Goal: Information Seeking & Learning: Learn about a topic

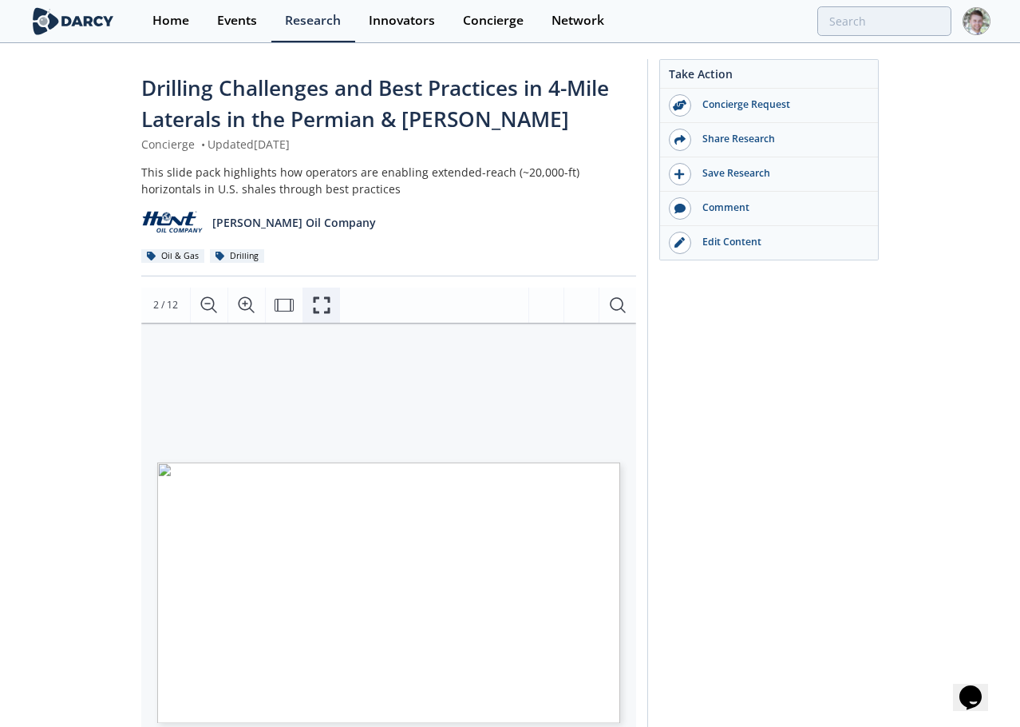
click at [312, 300] on icon "Fullscreen" at bounding box center [321, 304] width 19 height 19
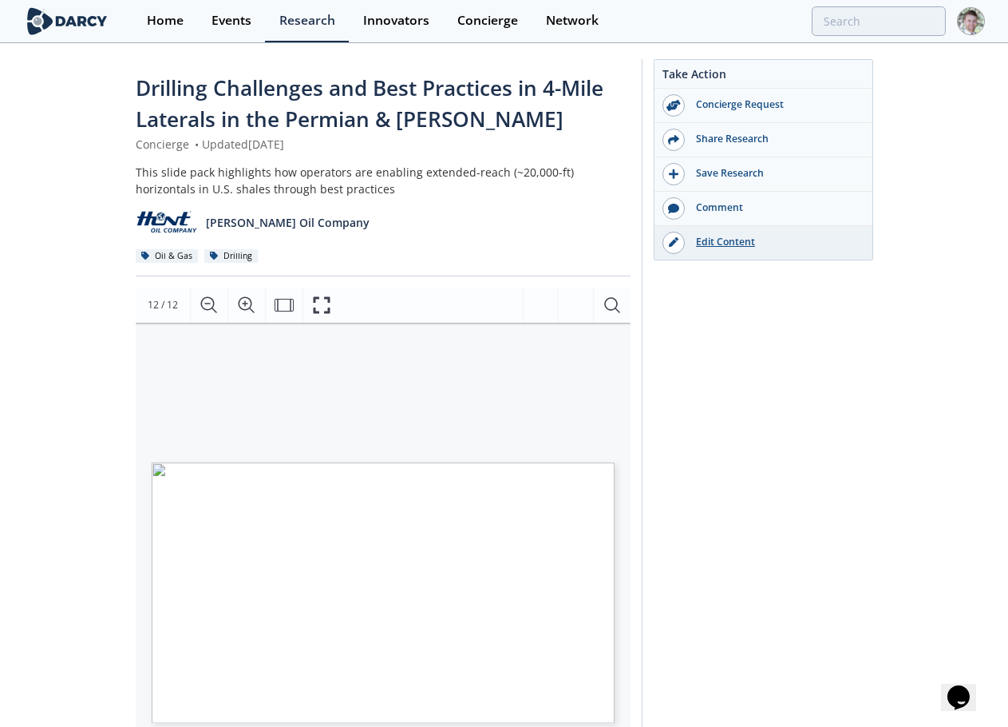
click at [723, 237] on div "Edit Content" at bounding box center [774, 242] width 179 height 14
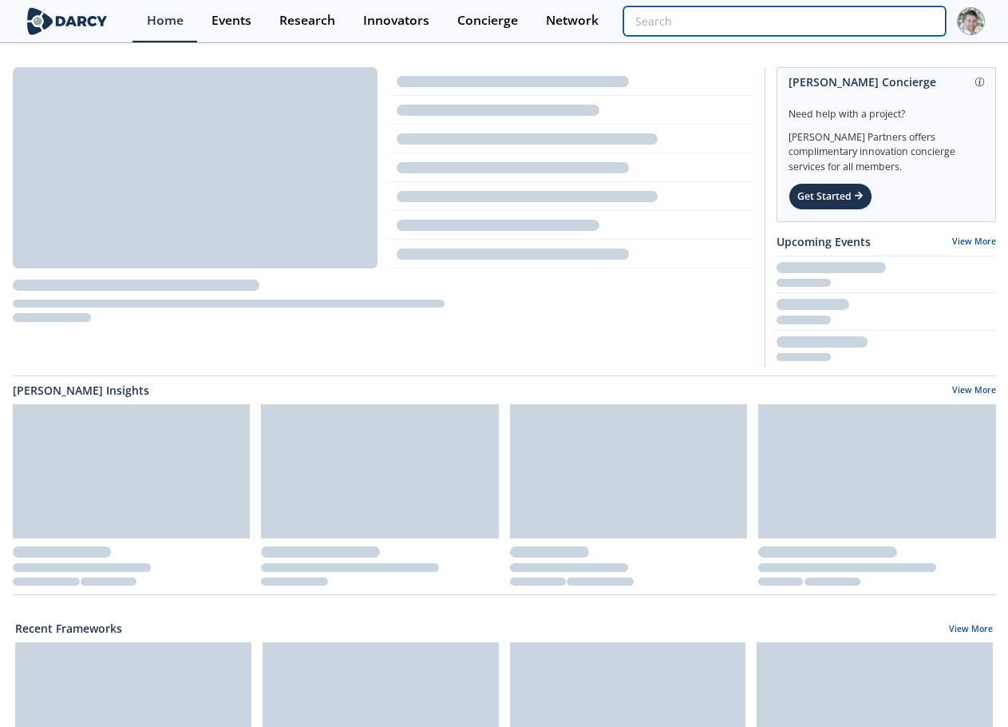
click at [854, 17] on input "search" at bounding box center [785, 21] width 322 height 30
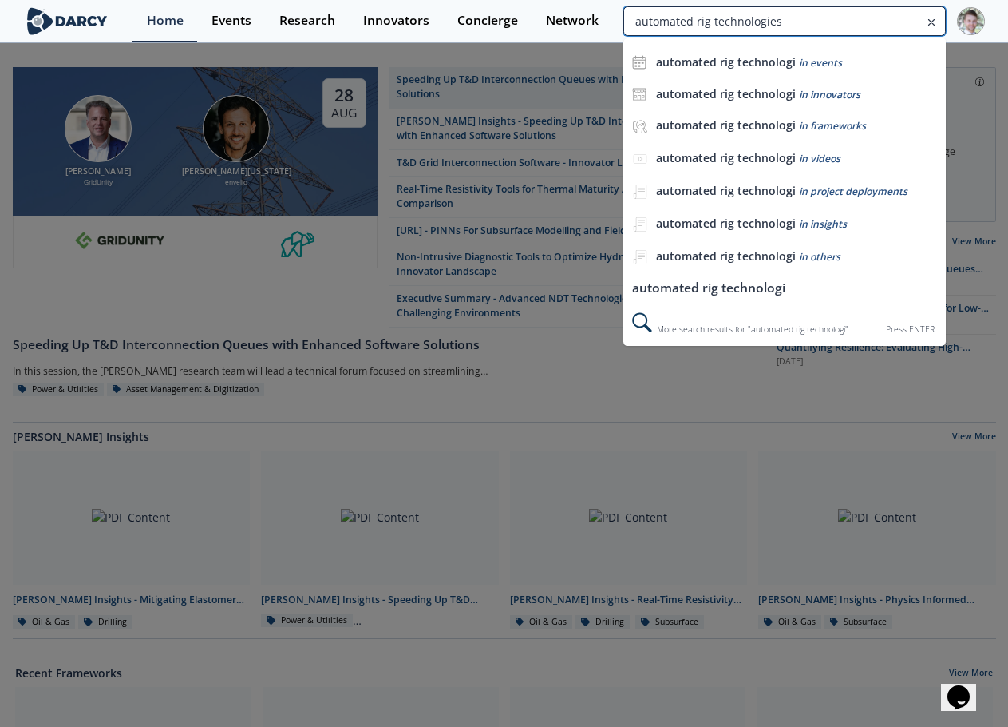
type input "automated rig technologies"
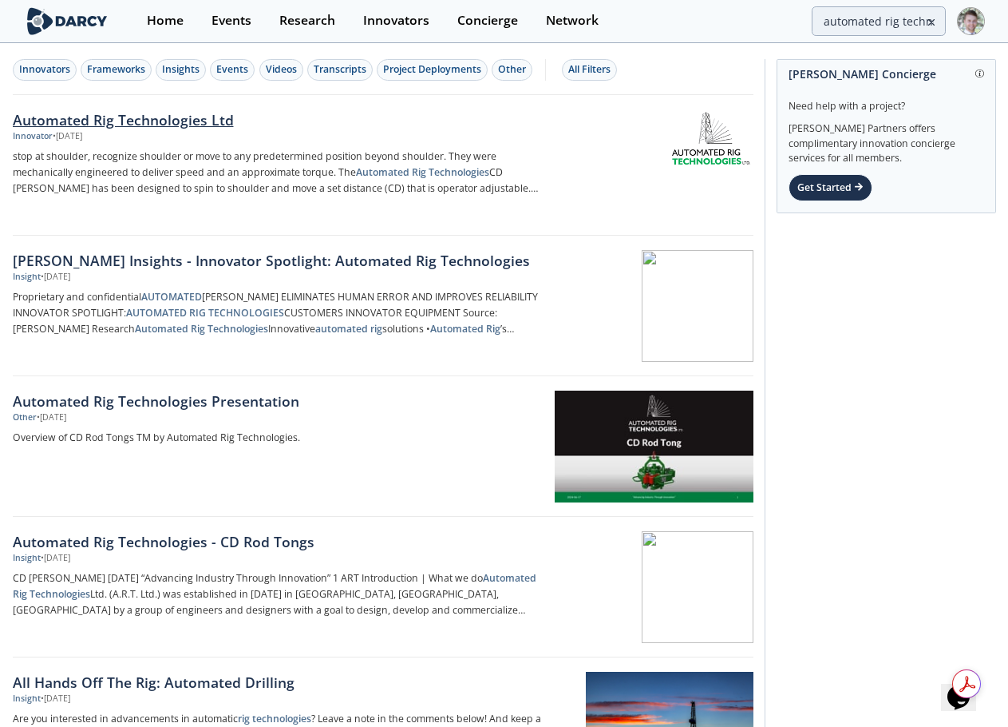
click at [137, 120] on div "Automated Rig Technologies Ltd" at bounding box center [277, 119] width 529 height 21
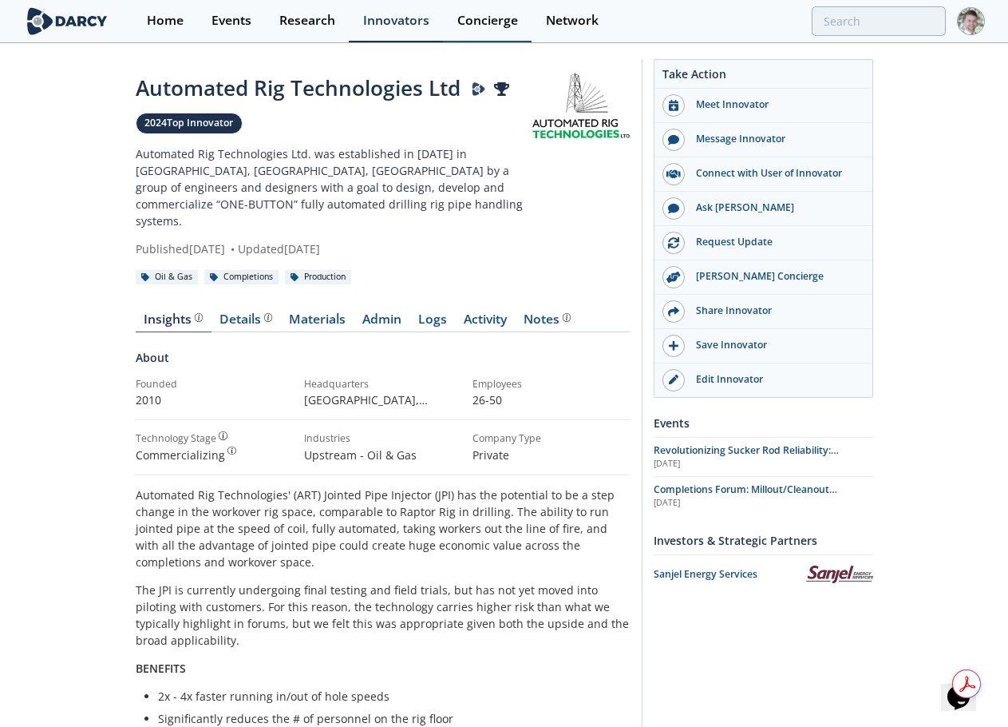
type input "automated rig technologies"
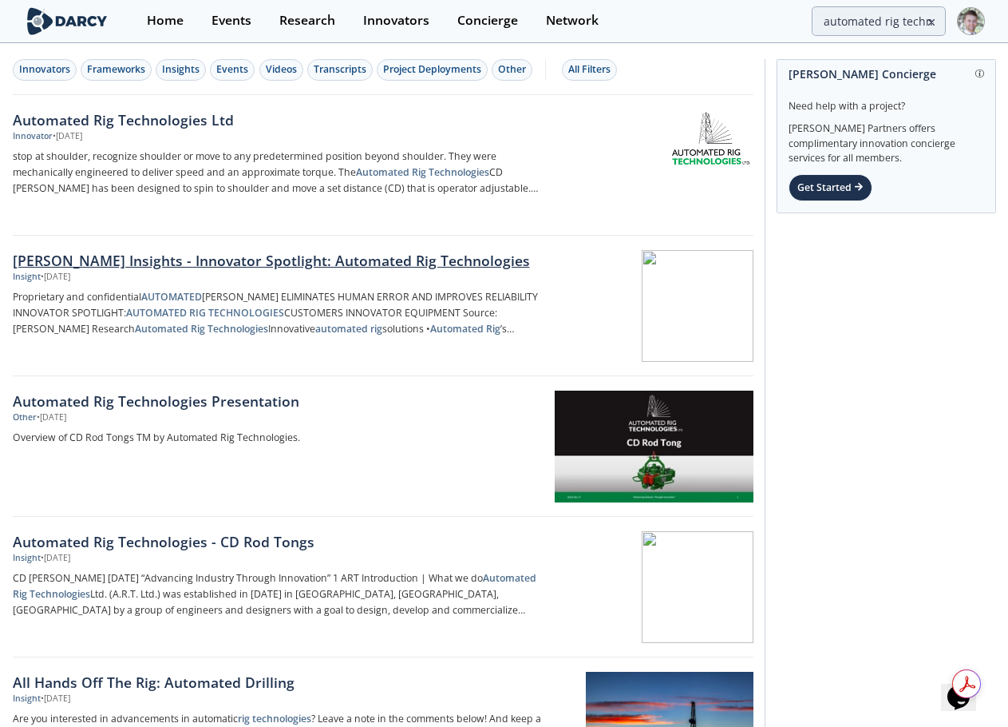
click at [682, 299] on div at bounding box center [653, 306] width 201 height 112
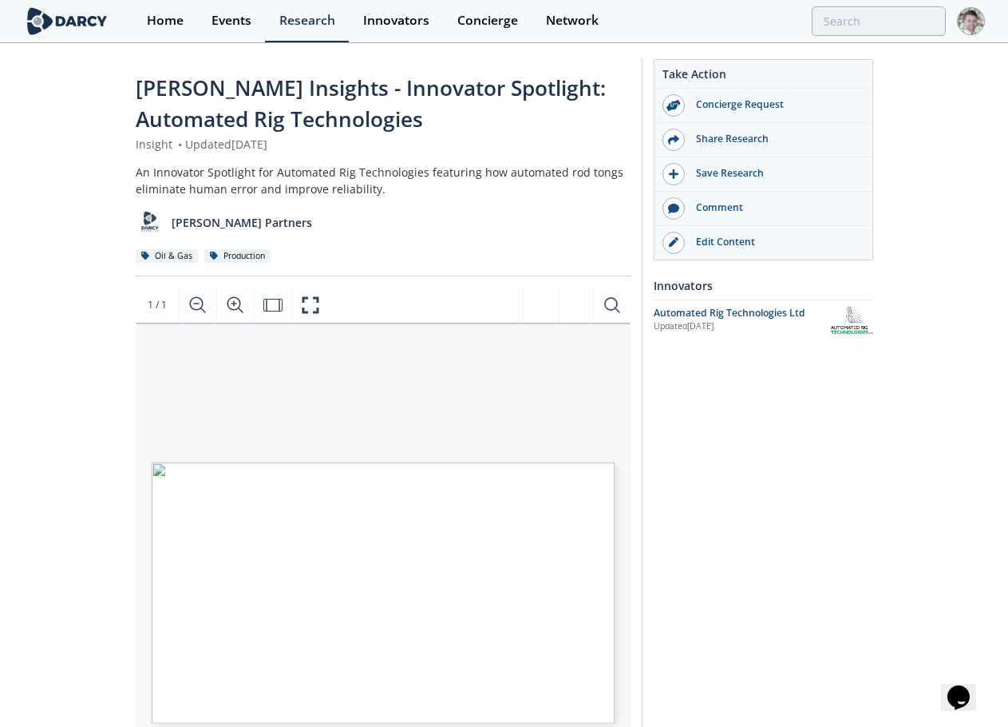
type input "automated rig technologies"
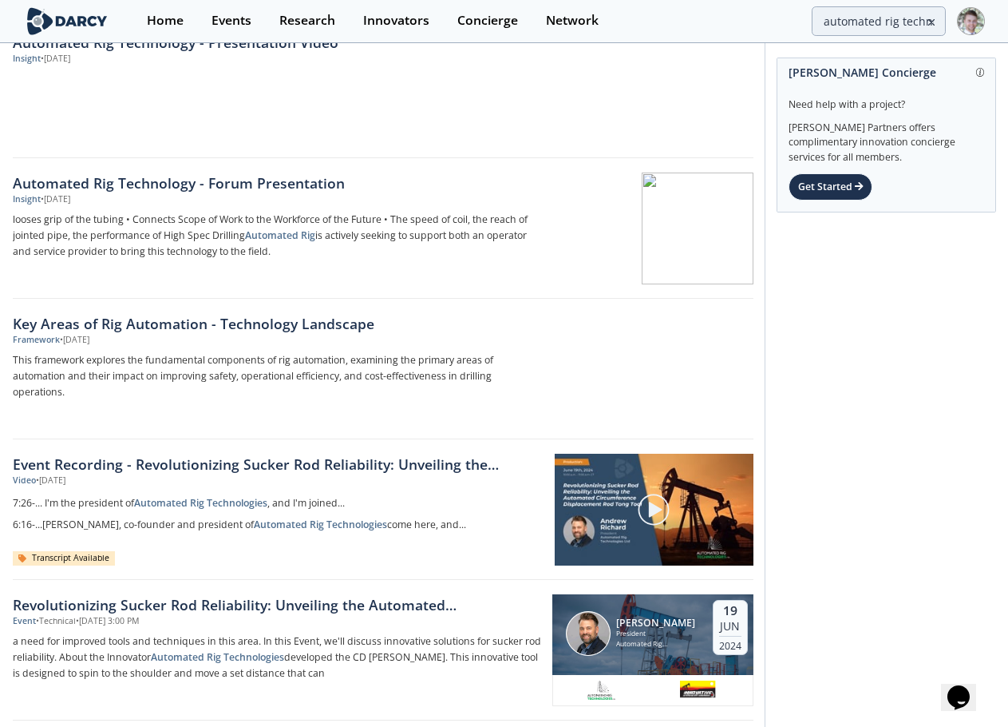
scroll to position [798, 0]
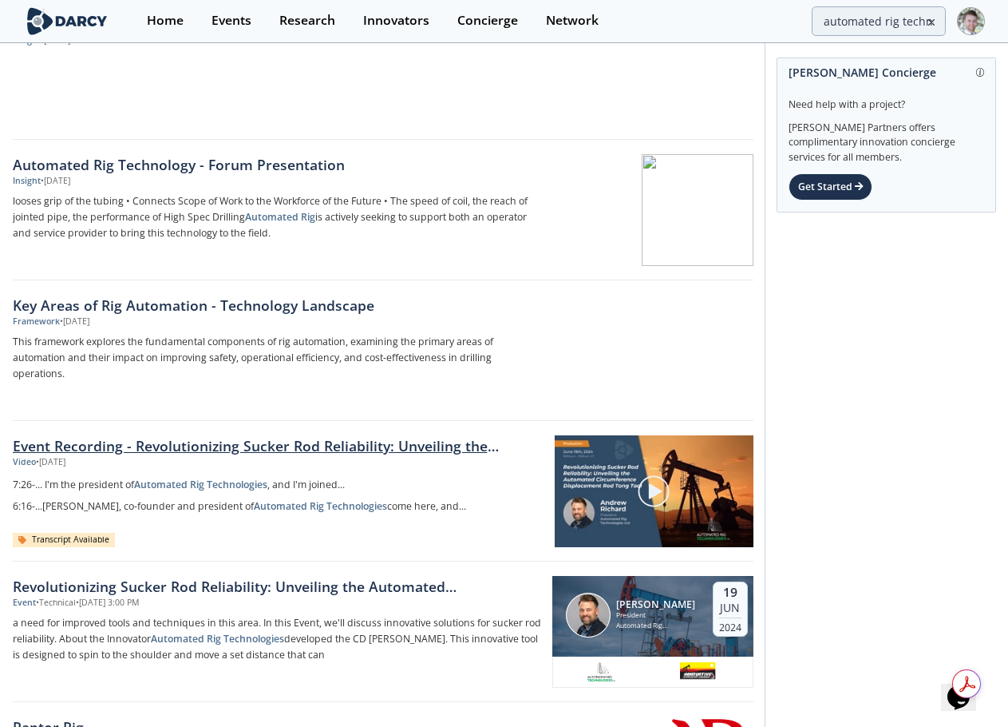
click at [187, 449] on link "Event Recording - Revolutionizing Sucker Rod Reliability: Unveiling the Automat…" at bounding box center [278, 445] width 531 height 21
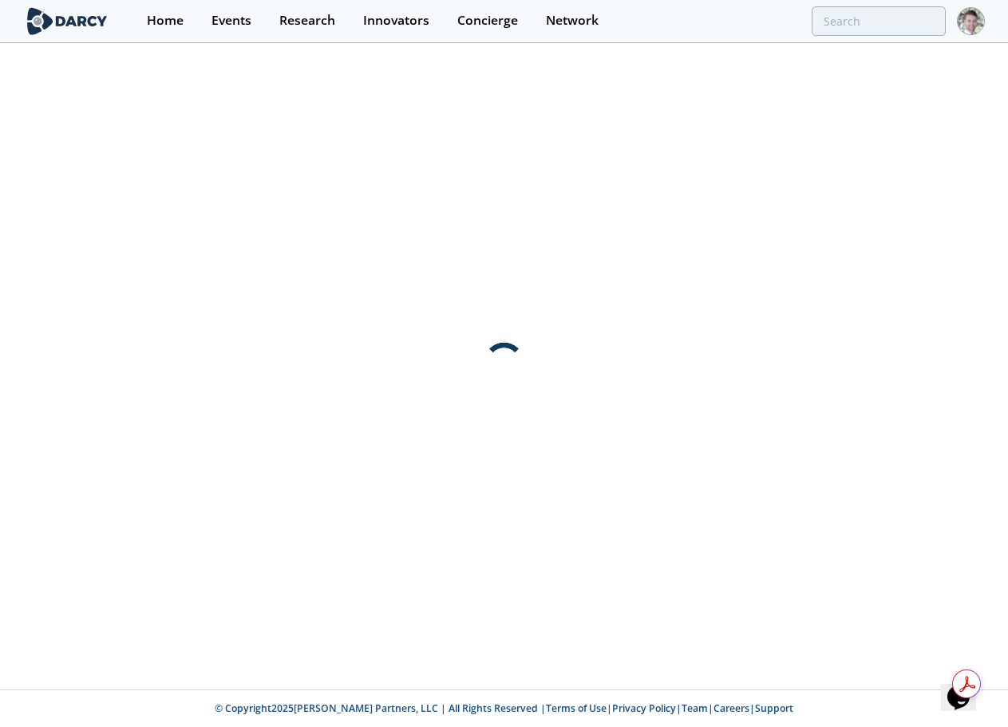
scroll to position [0, 0]
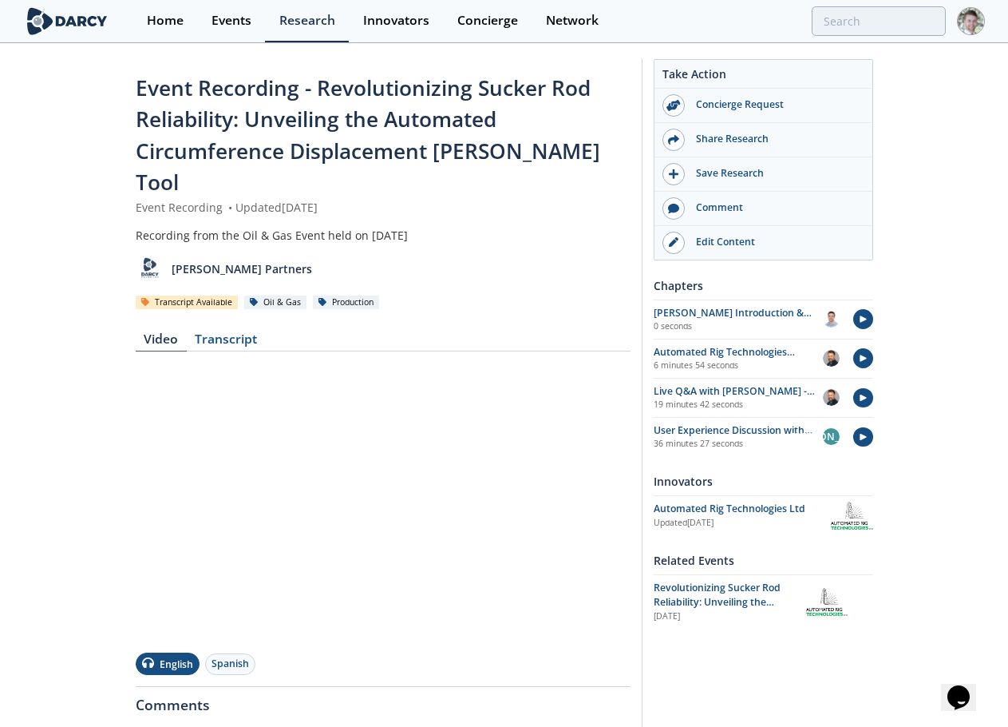
click at [56, 156] on div "Event Recording - Revolutionizing Sucker Rod Reliability: Unveiling the Automat…" at bounding box center [504, 537] width 1008 height 985
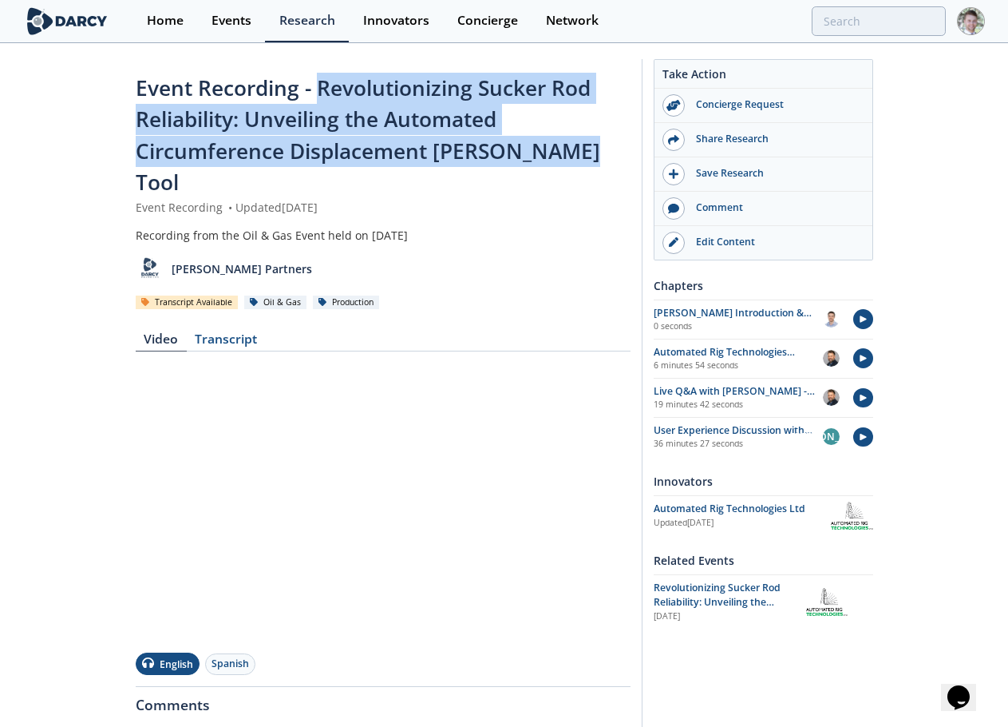
drag, startPoint x: 576, startPoint y: 151, endPoint x: 319, endPoint y: 89, distance: 264.5
click at [319, 89] on span "Event Recording - Revolutionizing Sucker Rod Reliability: Unveiling the Automat…" at bounding box center [368, 134] width 465 height 123
copy span "Revolutionizing Sucker Rod Reliability: Unveiling the Automated Circumference D…"
